Goal: Download file/media

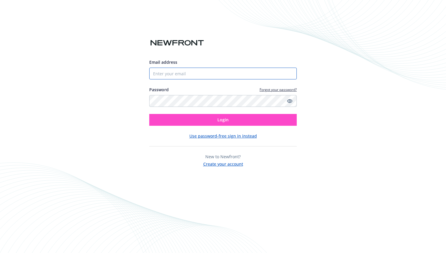
type input "[PERSON_NAME][EMAIL_ADDRESS][DOMAIN_NAME]"
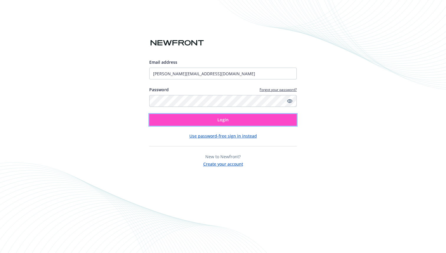
click at [215, 124] on button "Login" at bounding box center [222, 120] width 147 height 12
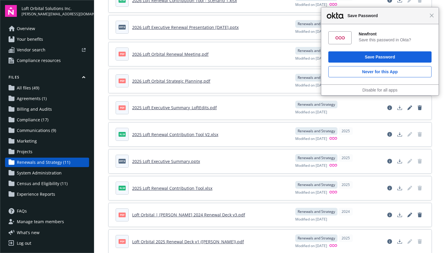
scroll to position [63, 0]
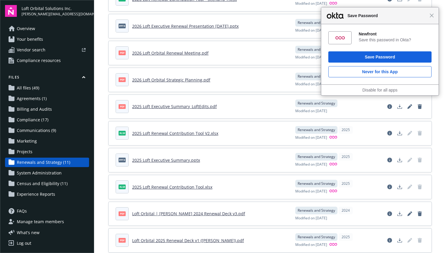
click at [181, 132] on link "2025 Loft Renewal Contribution Tool V2.xlsx" at bounding box center [175, 133] width 86 height 6
